Goal: Task Accomplishment & Management: Complete application form

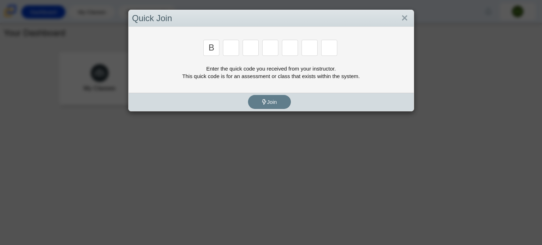
type input "b"
type input "m"
type input "3"
type input "5"
type input "3"
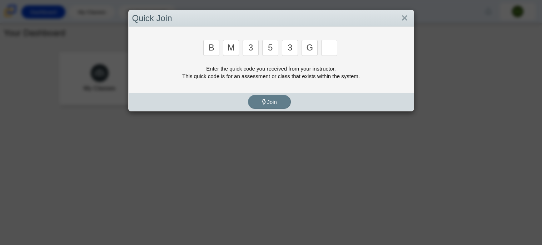
type input "g"
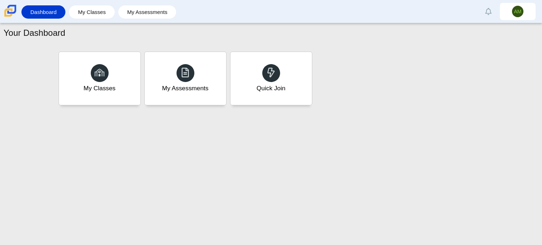
type input "b"
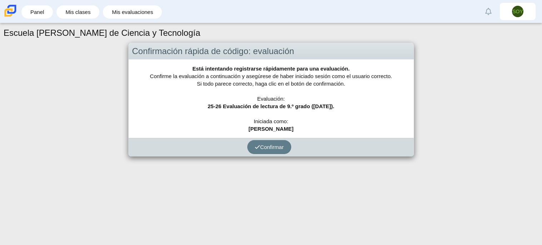
click at [473, 95] on div "Confirmación rápida de código: evaluación Está intentando registrarse rápidamen…" at bounding box center [271, 100] width 535 height 114
click at [263, 150] on button "Confirmar" at bounding box center [269, 147] width 44 height 14
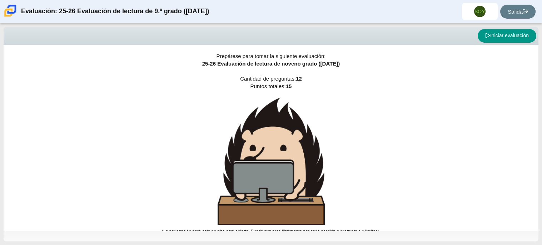
click at [404, 143] on div "Prepárese para tomar la siguiente evaluación: 25-26 Evaluación de lectura de no…" at bounding box center [271, 137] width 535 height 185
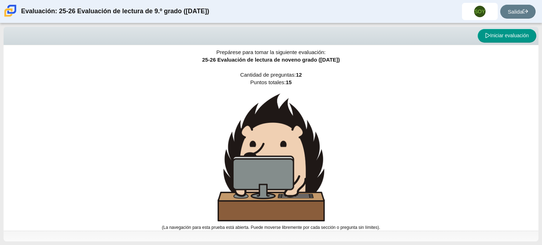
click at [448, 148] on div "Prepárese para tomar la siguiente evaluación: 25-26 Evaluación de lectura de no…" at bounding box center [271, 133] width 535 height 185
click at [509, 38] on button "Iniciar evaluación" at bounding box center [507, 36] width 59 height 14
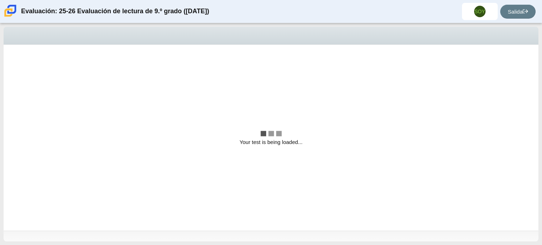
scroll to position [0, 0]
select select "ccc5b315-3c7c-471c-bf90-f22c8299c798"
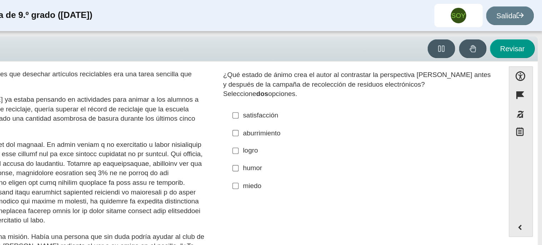
scroll to position [57, 0]
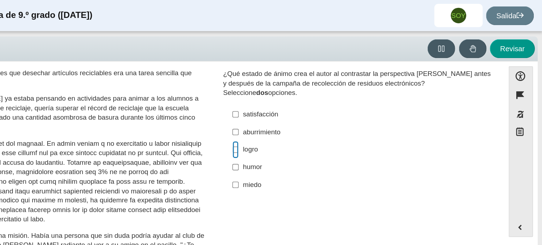
click at [313, 107] on input "logro logro" at bounding box center [315, 110] width 5 height 13
checkbox input "true"
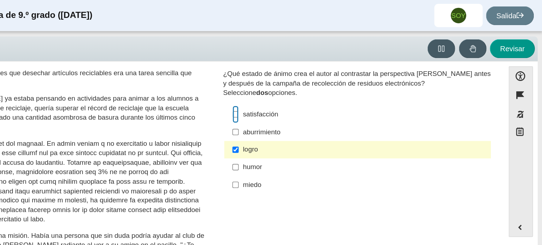
click at [313, 84] on input "satisfacción satisfacción" at bounding box center [315, 84] width 5 height 13
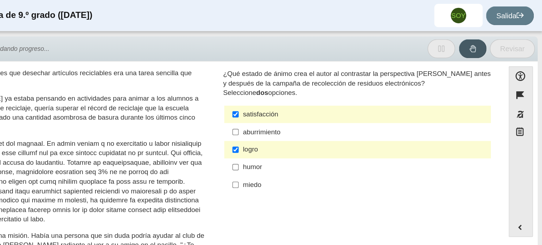
click at [336, 87] on font "satisfacción" at bounding box center [334, 84] width 26 height 6
click at [317, 87] on input "satisfacción satisfacción" at bounding box center [315, 84] width 5 height 13
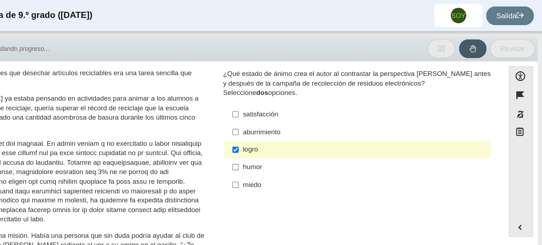
click at [335, 86] on font "satisfacción" at bounding box center [334, 84] width 26 height 6
click at [317, 86] on input "satisfacción satisfacción" at bounding box center [315, 84] width 5 height 13
checkbox input "true"
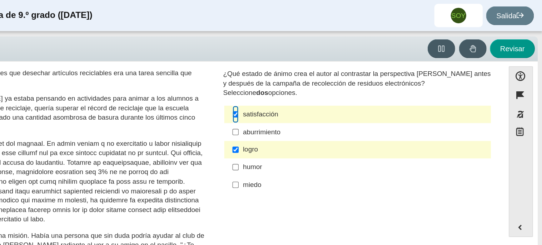
scroll to position [0, 0]
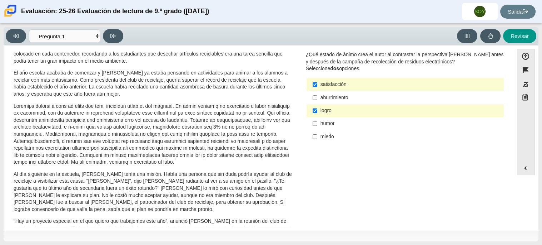
click at [371, 224] on div "Característica Un impacto duradero Scarlett observaba con orgullo a un compañer…" at bounding box center [258, 139] width 503 height 177
click at [522, 35] on font "Revisar" at bounding box center [520, 36] width 18 height 6
select select "review"
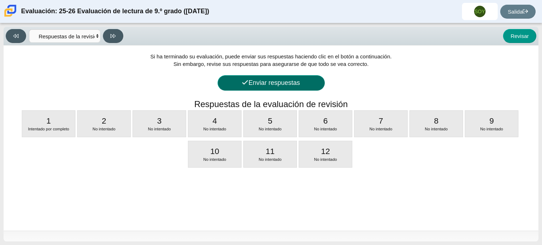
click at [275, 83] on font "Enviar respuestas" at bounding box center [273, 82] width 51 height 7
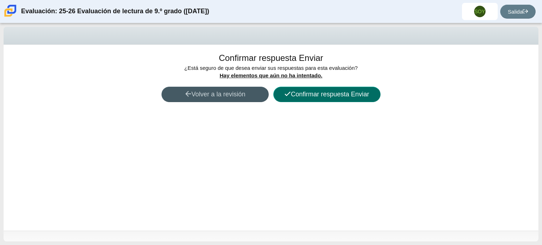
click at [334, 97] on font "Confirmar respuesta Enviar" at bounding box center [330, 93] width 78 height 7
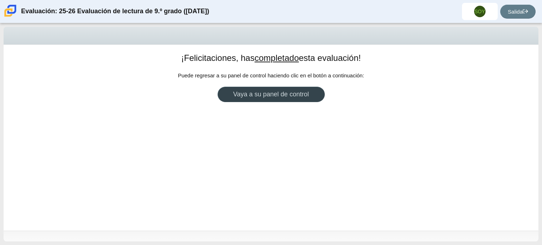
click at [298, 87] on link "Vaya a su panel de control" at bounding box center [271, 94] width 107 height 15
